Goal: Task Accomplishment & Management: Manage account settings

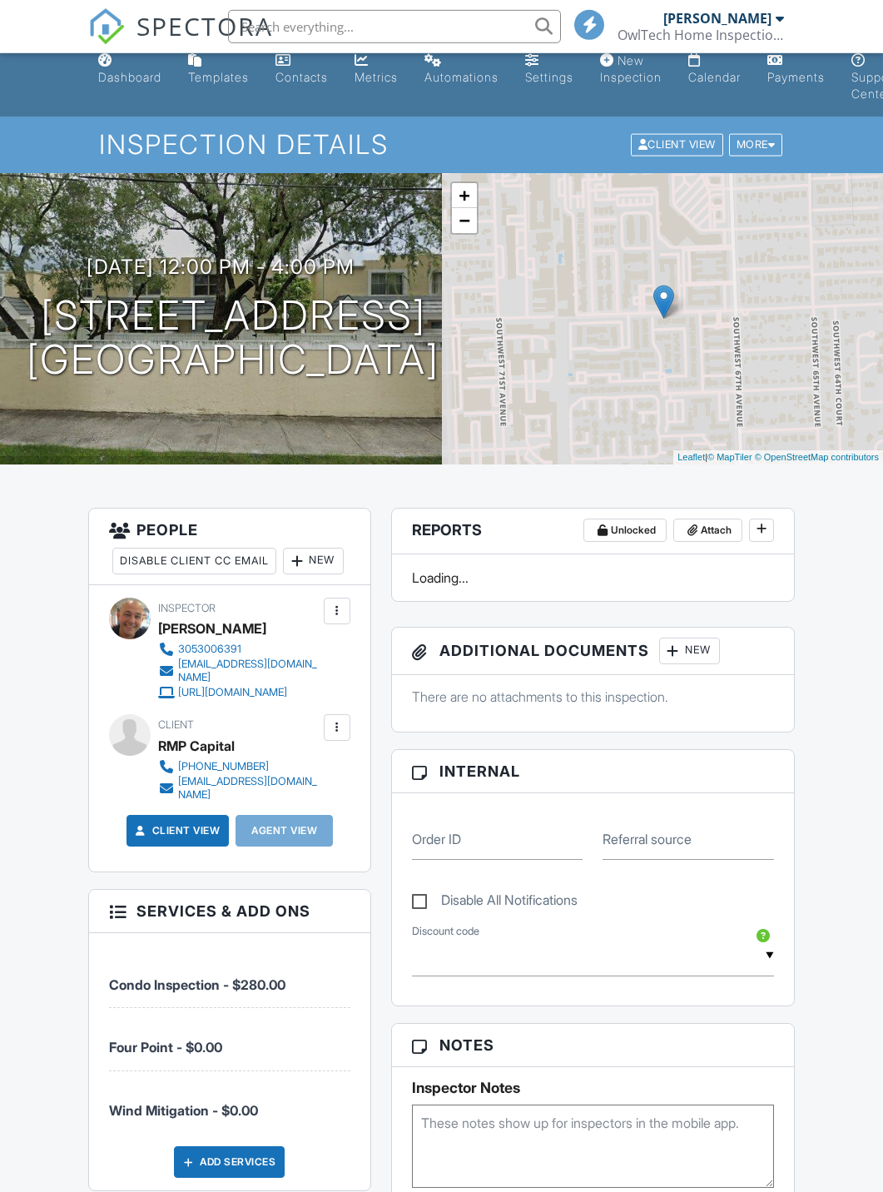
click at [139, 255] on h3 "[DATE] 12:00 pm - 4:00 pm" at bounding box center [221, 266] width 268 height 22
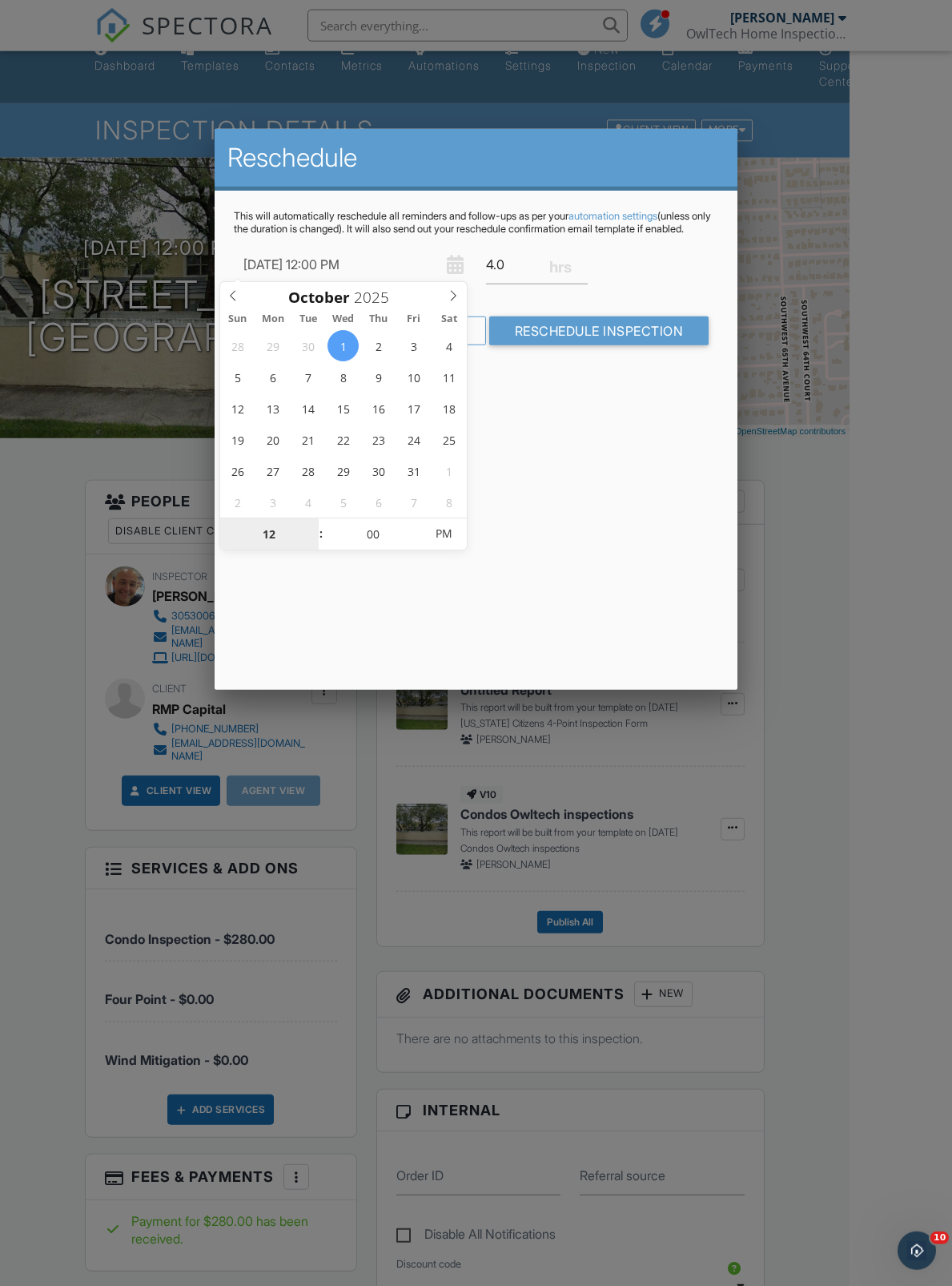
click at [265, 541] on input "12" at bounding box center [270, 533] width 98 height 32
type input "01"
type input "[DATE] 1:00 PM"
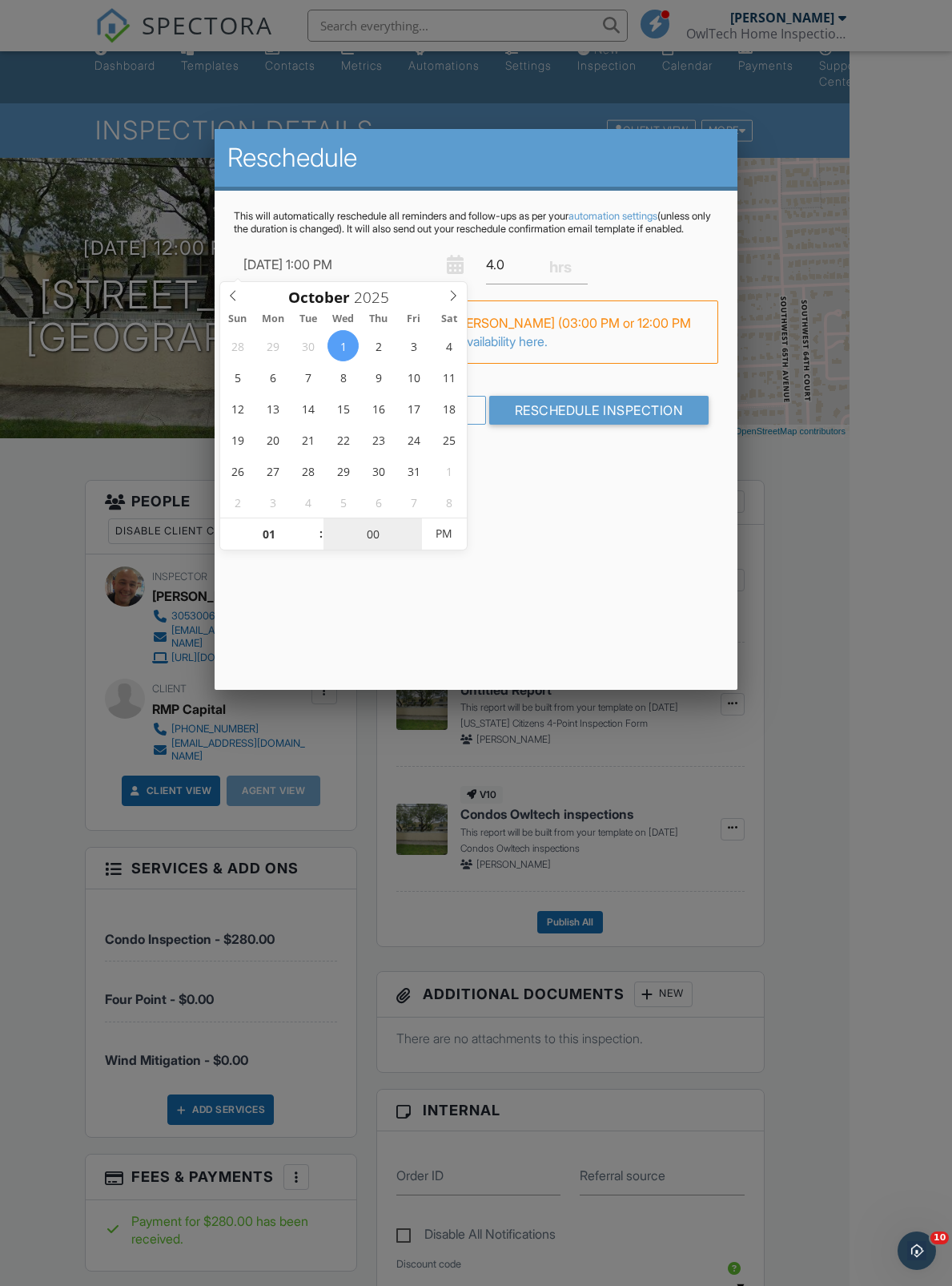
click at [374, 532] on input "00" at bounding box center [373, 533] width 98 height 32
type input "03"
type input "[DATE] 1:03 PM"
type input "30"
type input "[DATE] 1:30 PM"
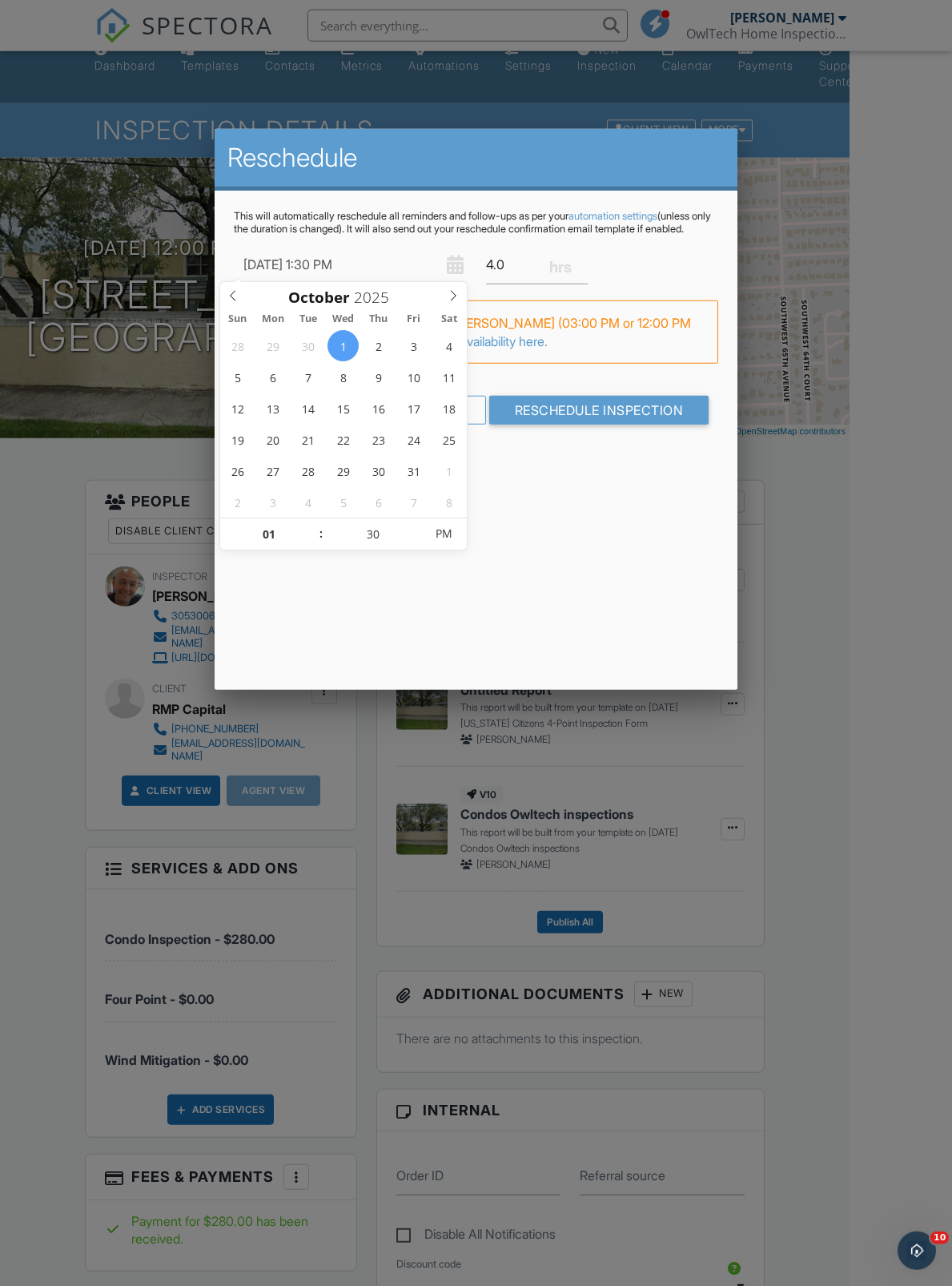
click at [626, 424] on input "Reschedule Inspection" at bounding box center [599, 410] width 220 height 29
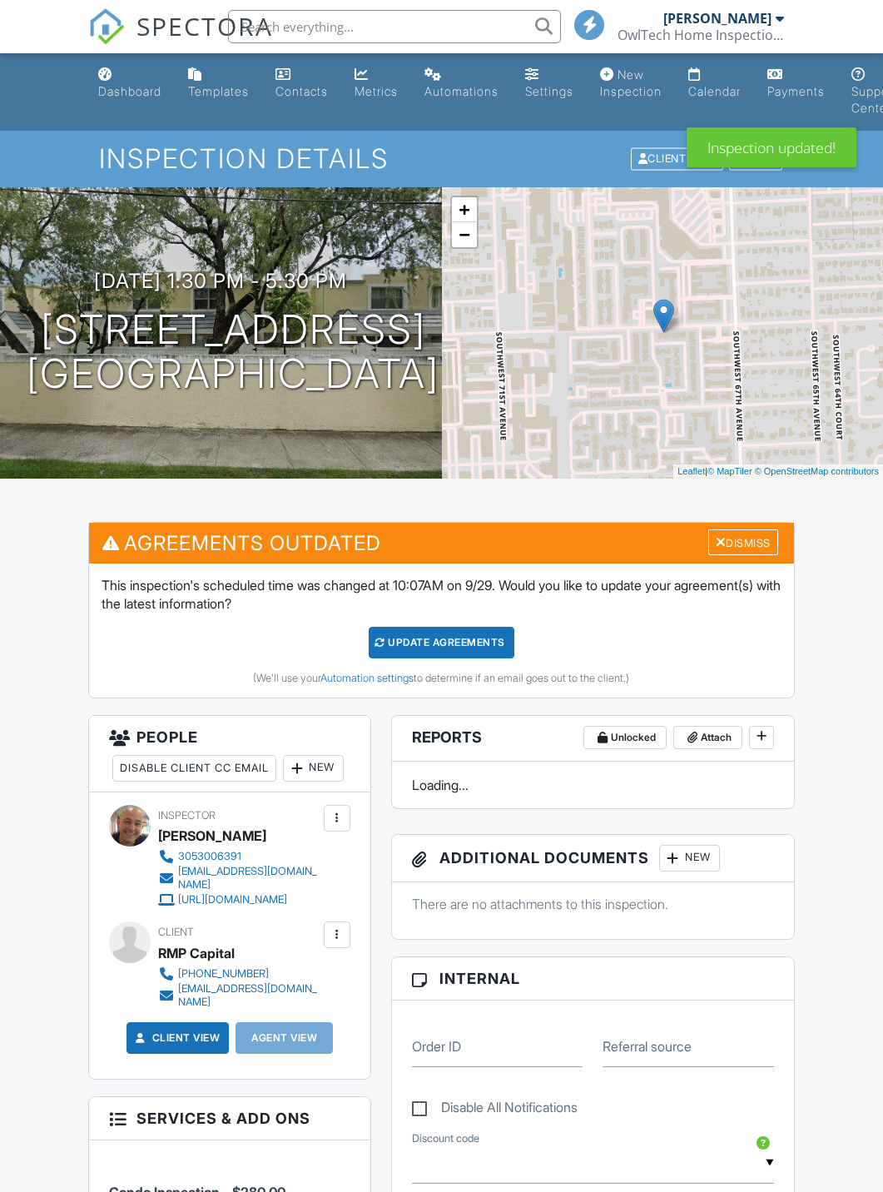
click at [504, 650] on div "Update Agreements" at bounding box center [442, 643] width 146 height 32
